Goal: Task Accomplishment & Management: Manage account settings

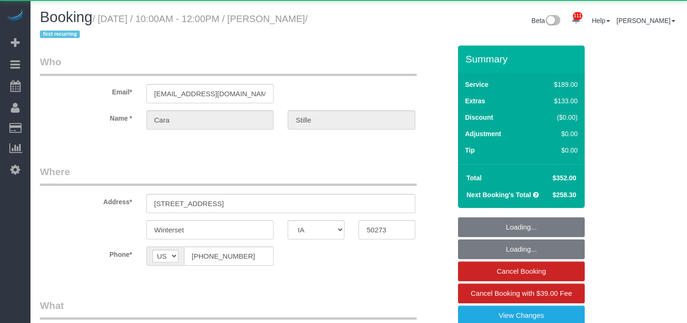
select select "IA"
select select "spot1"
select select "object:992"
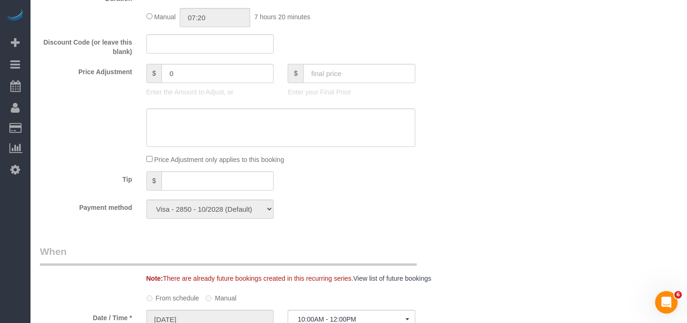
scroll to position [703, 0]
click at [241, 185] on input "text" at bounding box center [217, 180] width 112 height 19
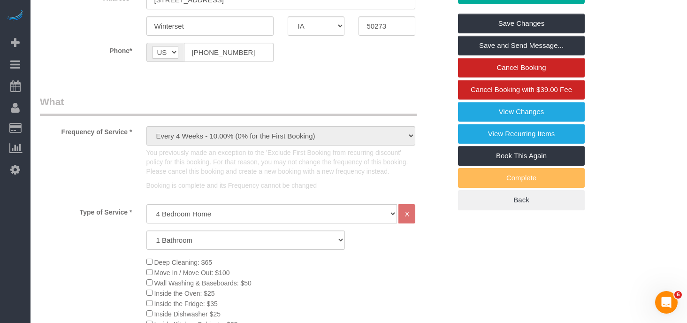
scroll to position [0, 0]
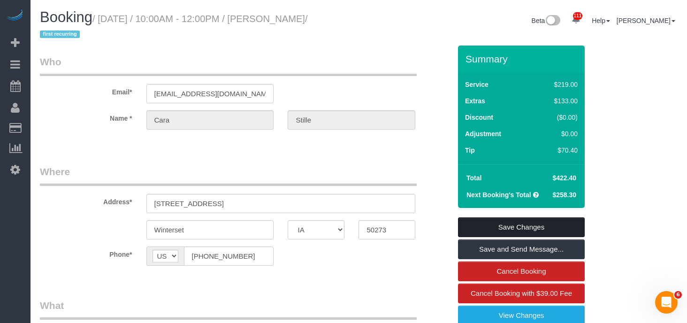
click at [510, 223] on link "Save Changes" at bounding box center [521, 227] width 127 height 20
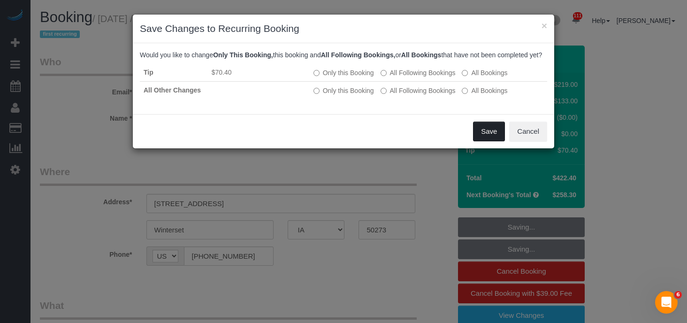
click at [491, 141] on button "Save" at bounding box center [489, 132] width 32 height 20
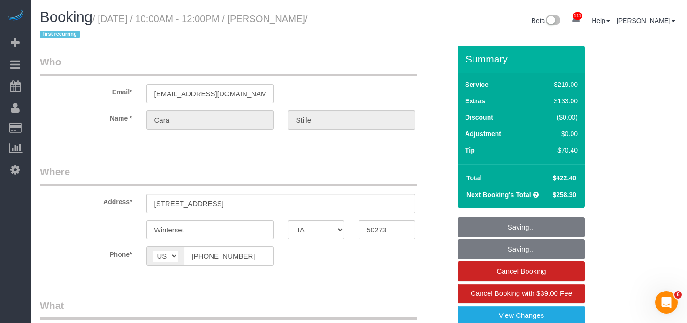
type input "70.4"
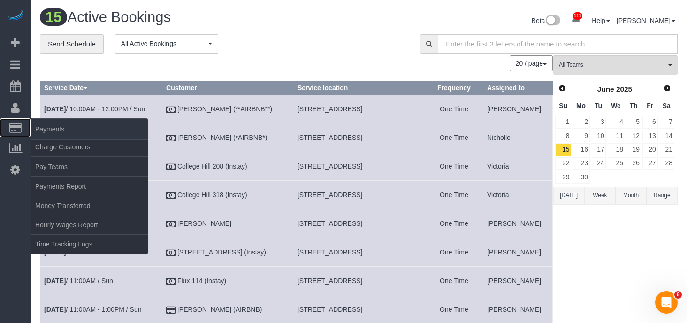
click at [58, 138] on span "Payments" at bounding box center [89, 129] width 117 height 22
click at [58, 146] on link "Charge Customers" at bounding box center [89, 147] width 117 height 19
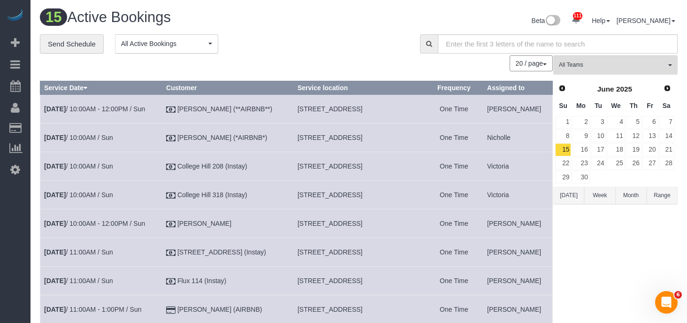
select select
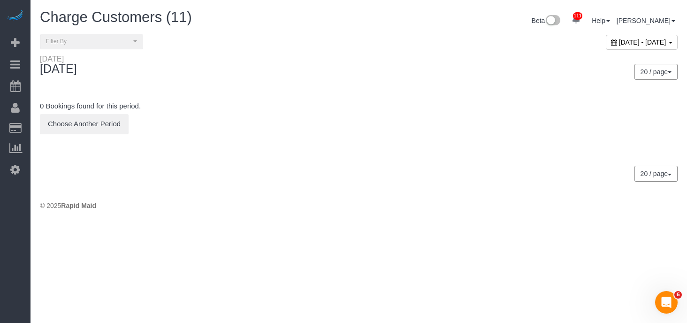
click at [619, 44] on span "[DATE] - [DATE]" at bounding box center [642, 42] width 47 height 8
type input "**********"
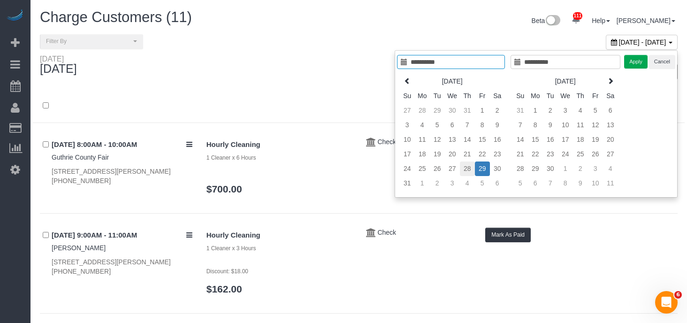
type input "**********"
click at [471, 169] on td "28" at bounding box center [467, 168] width 15 height 15
type input "**********"
click at [635, 63] on button "Apply" at bounding box center [635, 62] width 23 height 14
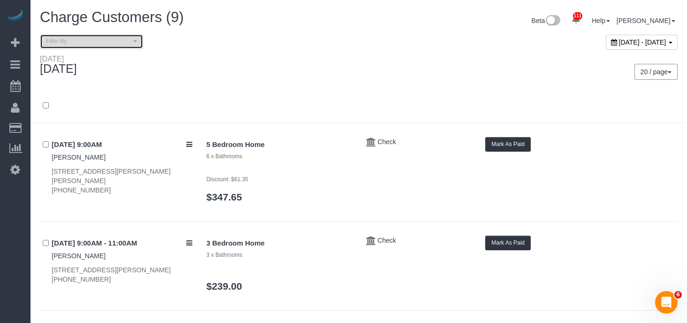
click at [94, 39] on span "Filter By" at bounding box center [88, 42] width 85 height 8
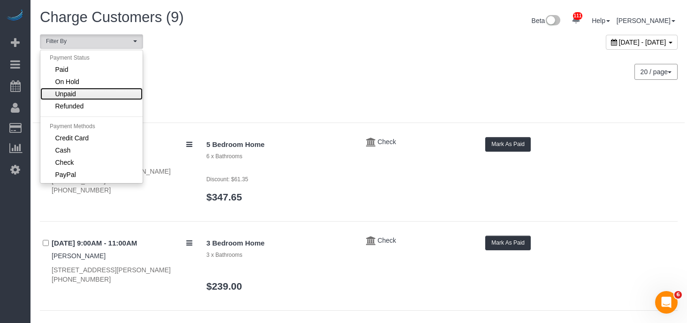
click at [88, 97] on link "Unpaid" at bounding box center [91, 94] width 102 height 12
select select "******"
click at [113, 92] on link "Unpaid" at bounding box center [91, 94] width 102 height 12
select select
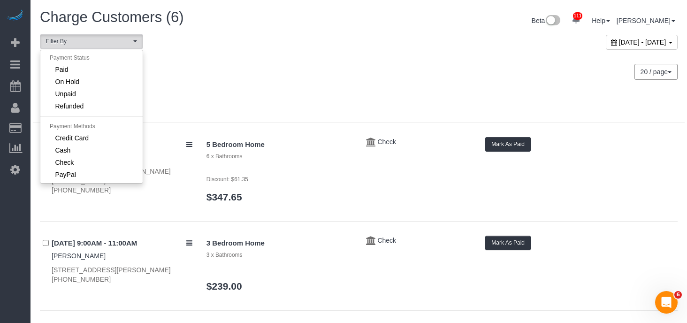
click at [331, 55] on div "[DATE]" at bounding box center [196, 66] width 326 height 25
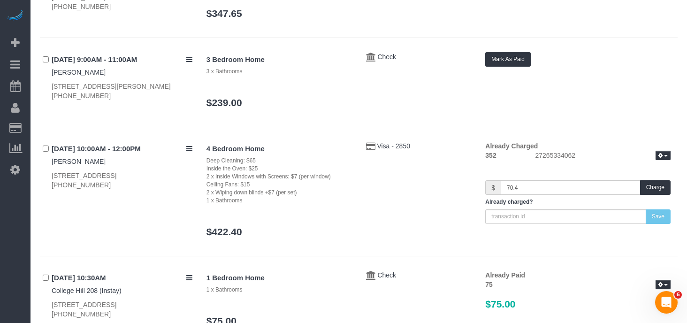
scroll to position [189, 0]
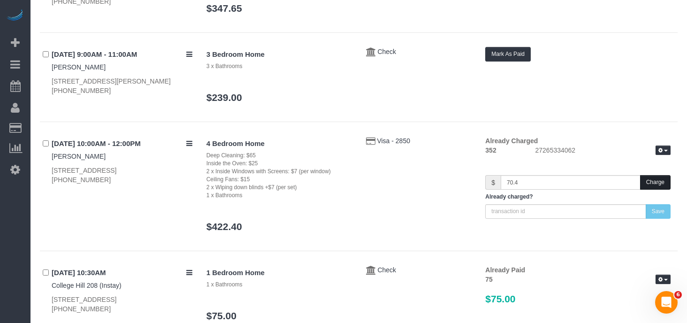
click at [656, 187] on button "Charge" at bounding box center [655, 182] width 31 height 15
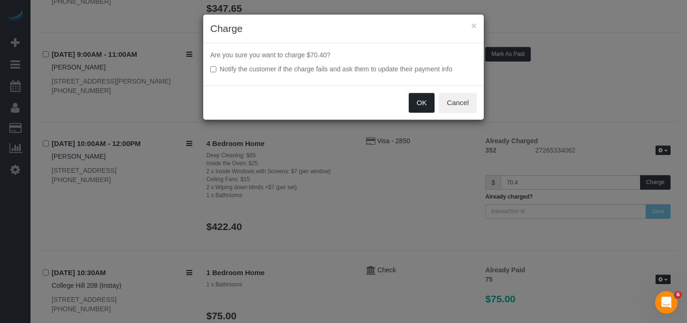
click at [425, 98] on button "OK" at bounding box center [422, 103] width 26 height 20
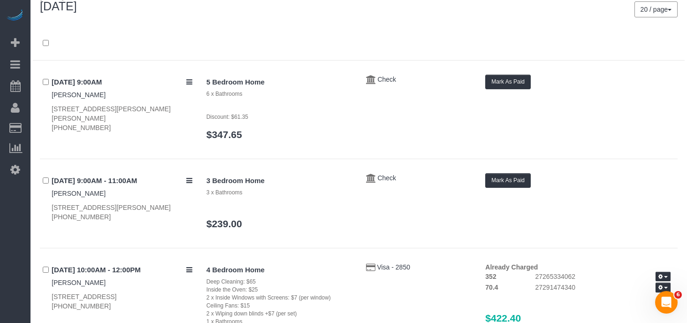
scroll to position [0, 0]
